Goal: Task Accomplishment & Management: Use online tool/utility

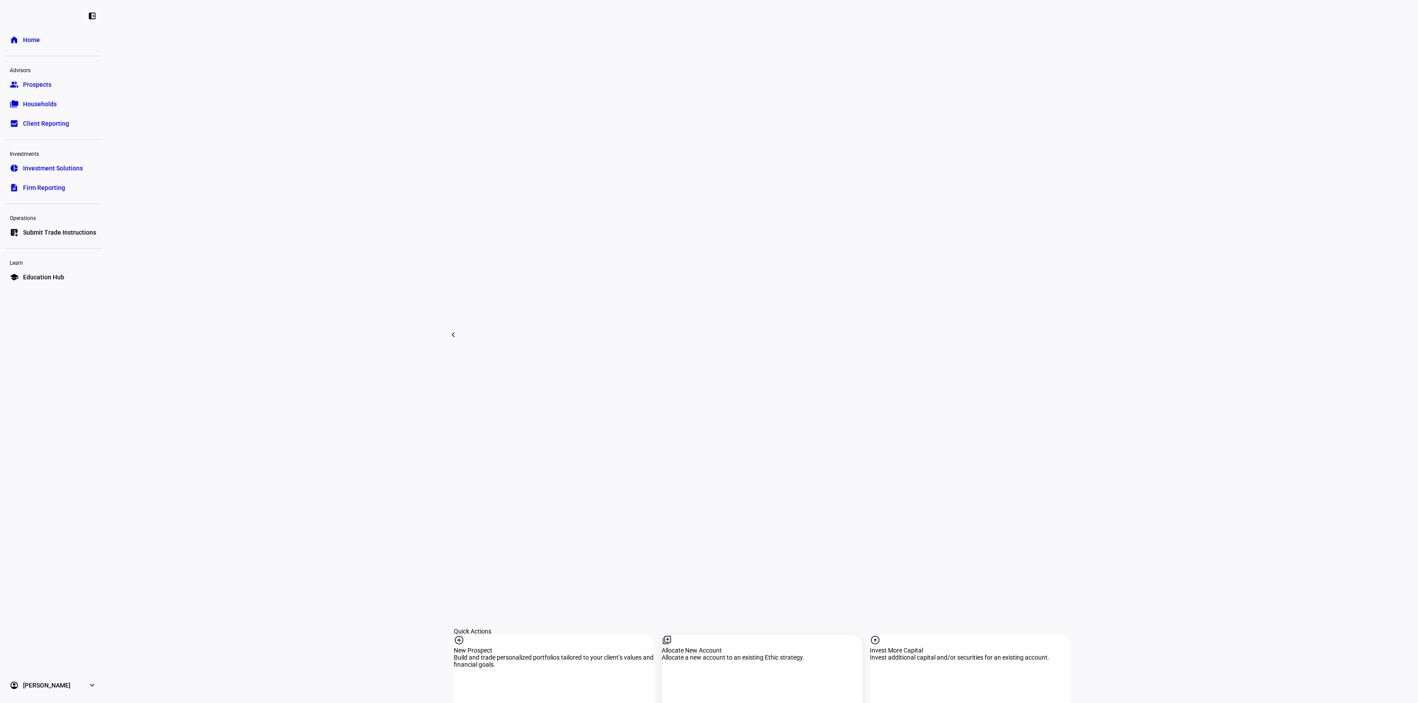
scroll to position [503, 0]
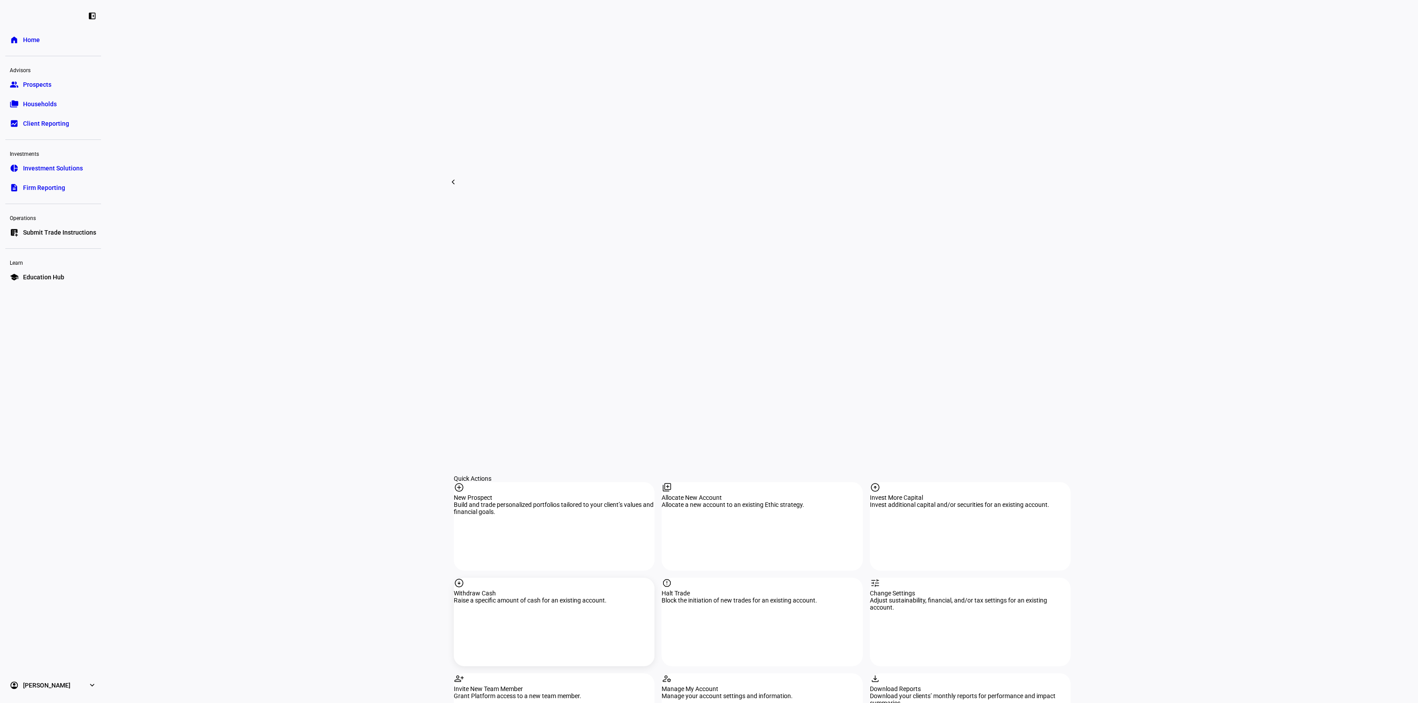
click at [532, 578] on div "arrow_circle_down Withdraw Cash Raise a specific amount of cash for an existing…" at bounding box center [554, 622] width 201 height 89
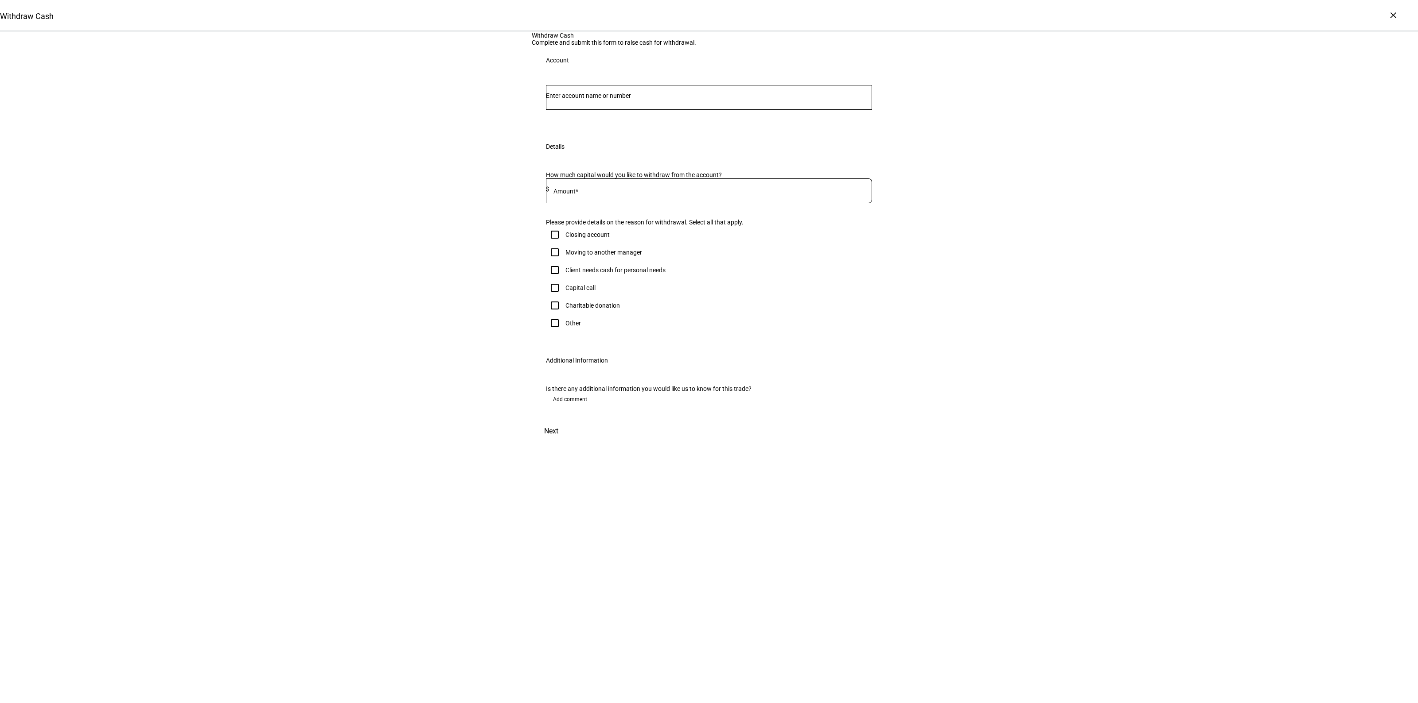
click at [596, 99] on input "Number" at bounding box center [709, 95] width 326 height 7
type input "6029"
click at [656, 241] on span "6029" at bounding box center [606, 240] width 100 height 8
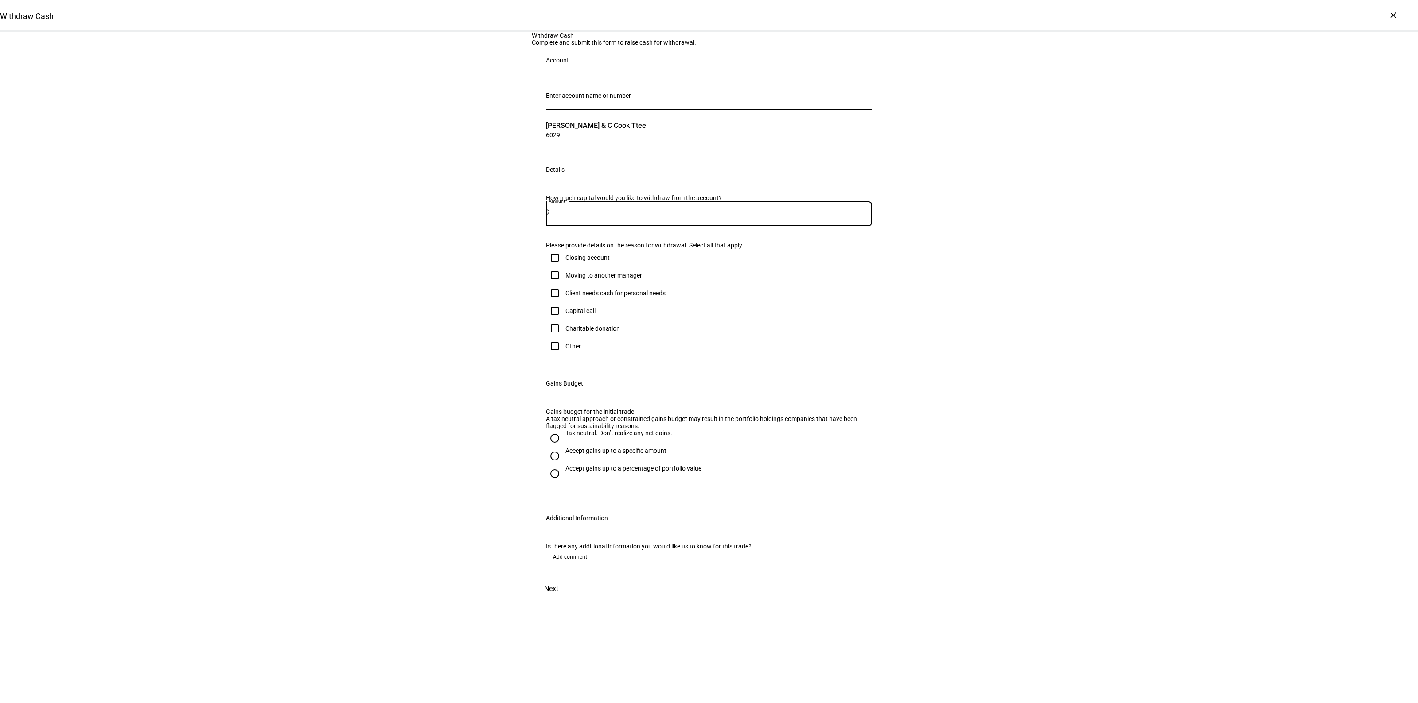
click at [620, 216] on input at bounding box center [710, 212] width 322 height 7
type input "10,000"
click at [596, 297] on div "Client needs cash for personal needs" at bounding box center [615, 293] width 100 height 7
click at [563, 302] on input "Client needs cash for personal needs" at bounding box center [555, 293] width 18 height 18
checkbox input "true"
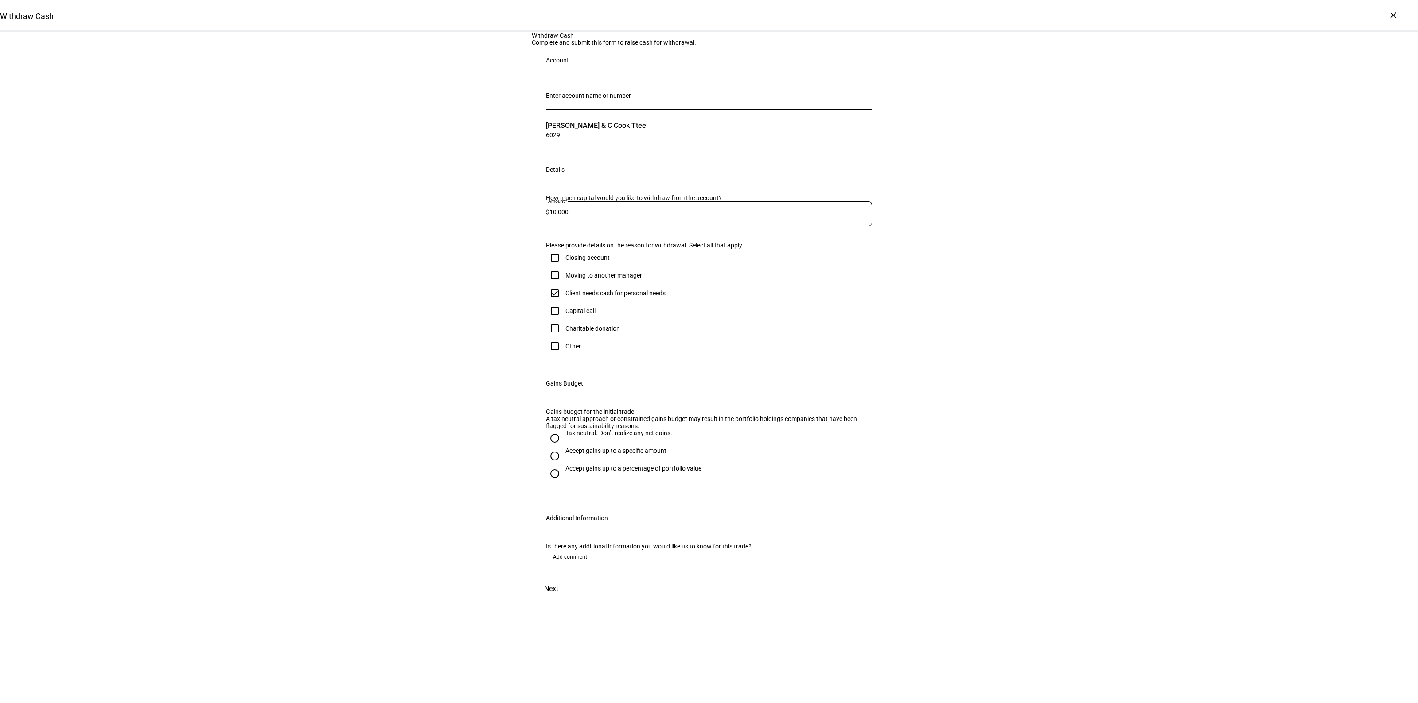
click at [586, 454] on div "Accept gains up to a specific amount" at bounding box center [615, 450] width 101 height 7
click at [563, 465] on input "Accept gains up to a specific amount" at bounding box center [555, 456] width 18 height 18
radio input "true"
click at [575, 488] on eth-radio-group "Tax neutral. Don’t realize any net gains. Accept gains up to a specific amount …" at bounding box center [709, 460] width 326 height 60
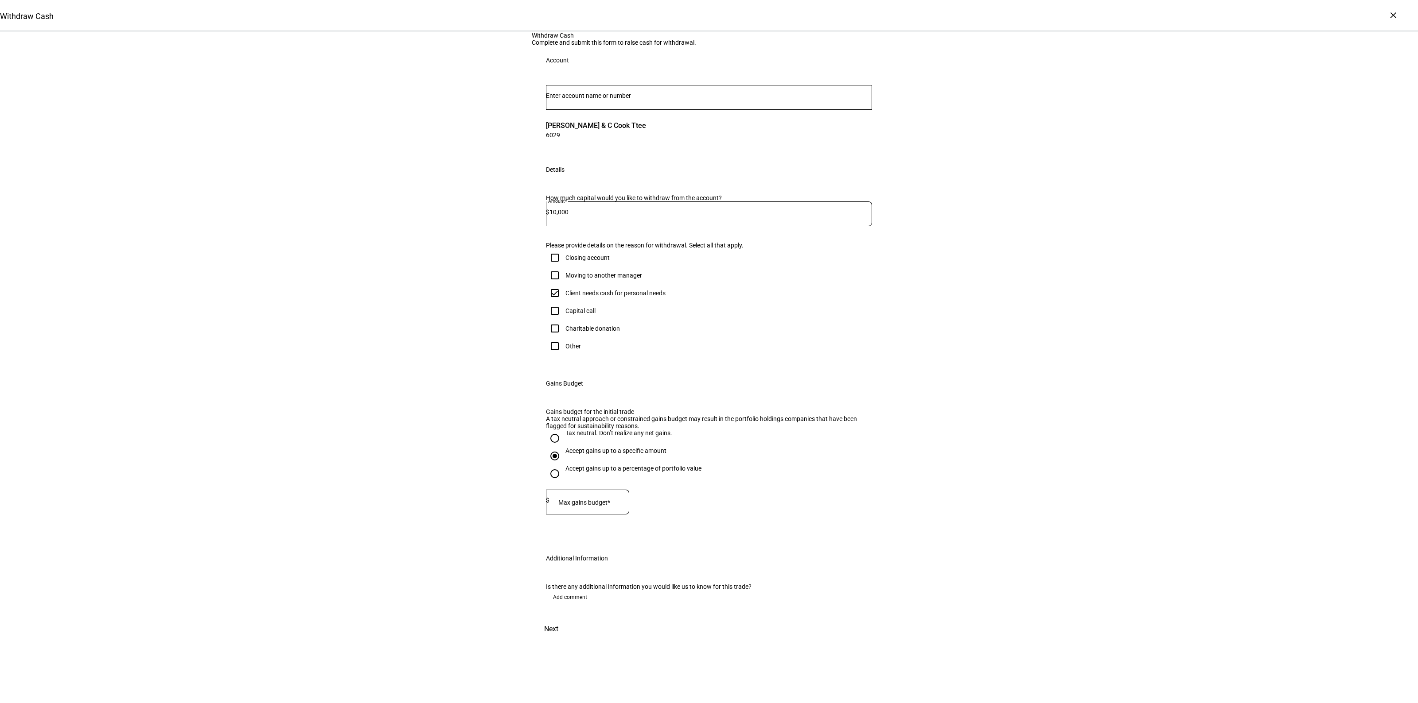
click at [579, 499] on mat-label "Max gains budget*" at bounding box center [584, 502] width 52 height 7
type input "7,000"
click at [973, 481] on div "Withdraw Cash Complete and submit this form to raise cash for withdrawal. Accou…" at bounding box center [709, 336] width 1418 height 608
click at [571, 640] on span at bounding box center [551, 629] width 39 height 21
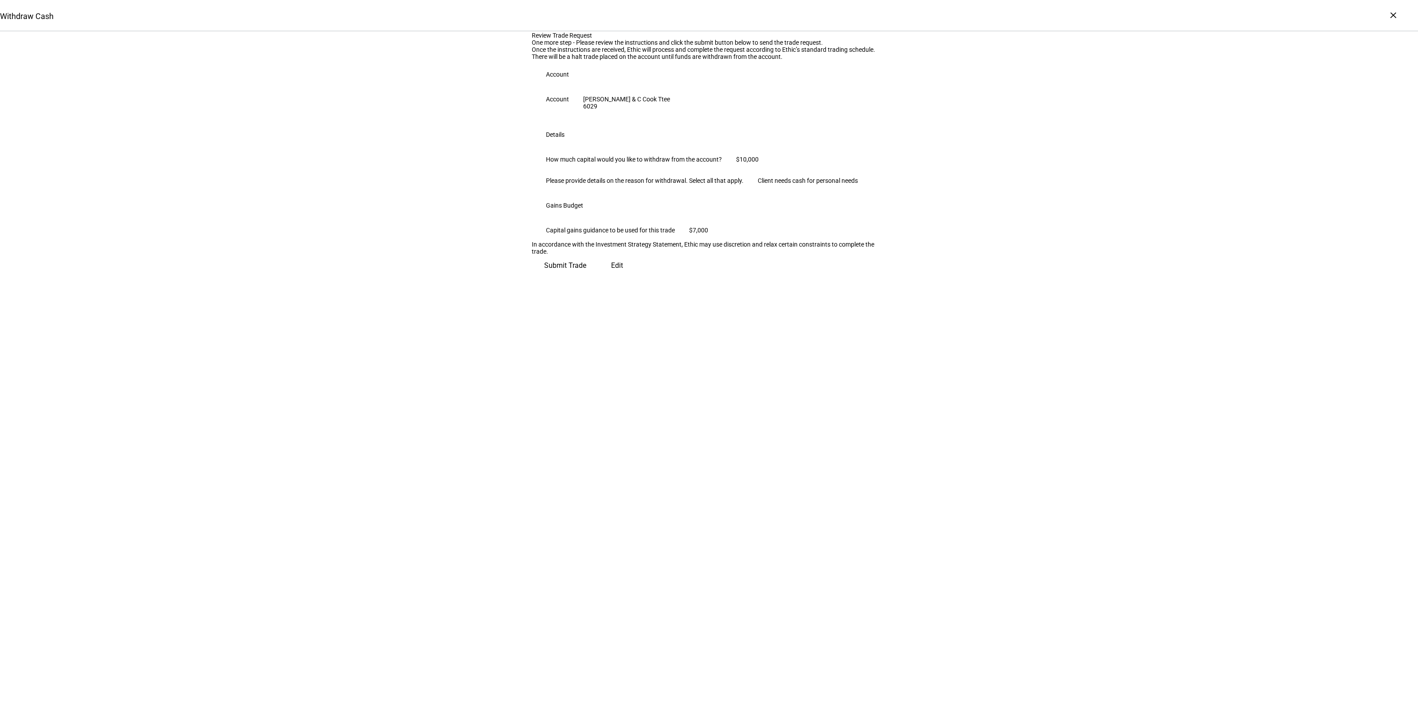
scroll to position [0, 0]
drag, startPoint x: 860, startPoint y: 466, endPoint x: 1048, endPoint y: 481, distance: 188.4
click at [586, 273] on span "Submit Trade" at bounding box center [565, 262] width 42 height 21
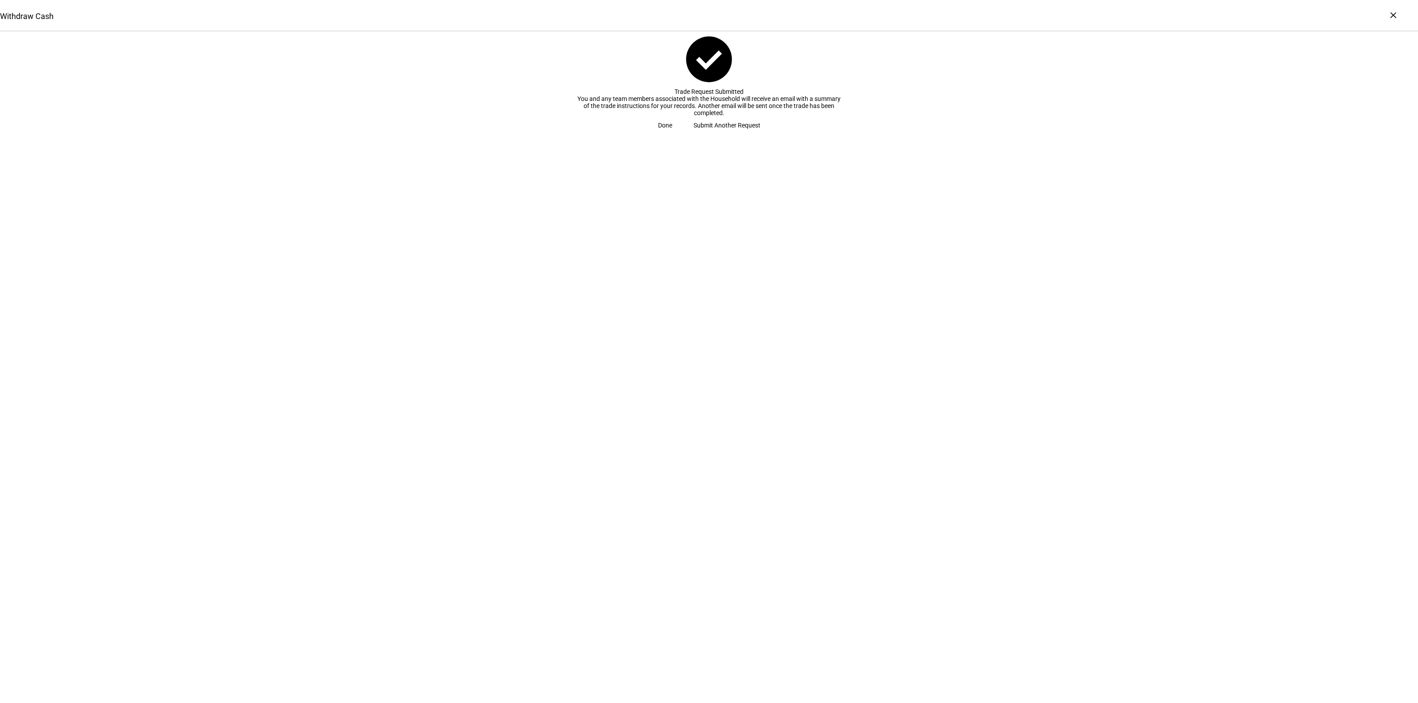
click at [672, 134] on span "Done" at bounding box center [665, 126] width 14 height 18
